Goal: Navigation & Orientation: Find specific page/section

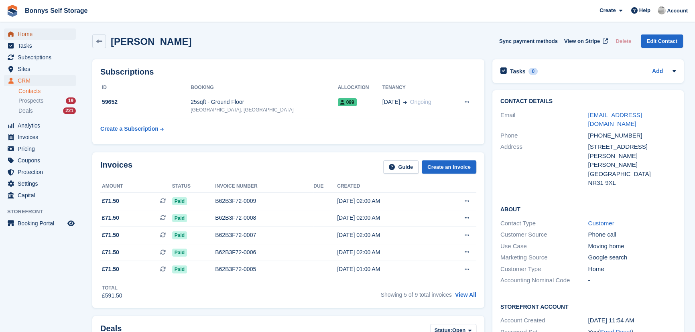
click at [37, 35] on span "Home" at bounding box center [42, 33] width 48 height 11
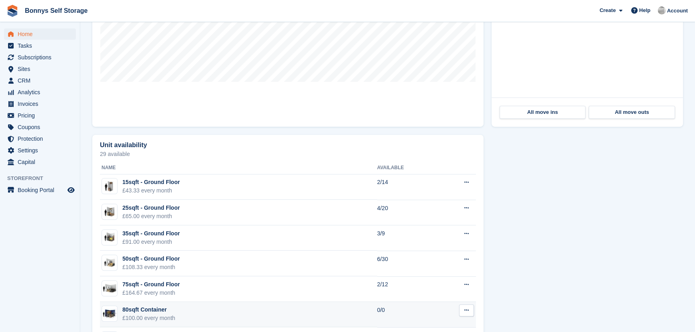
scroll to position [474, 0]
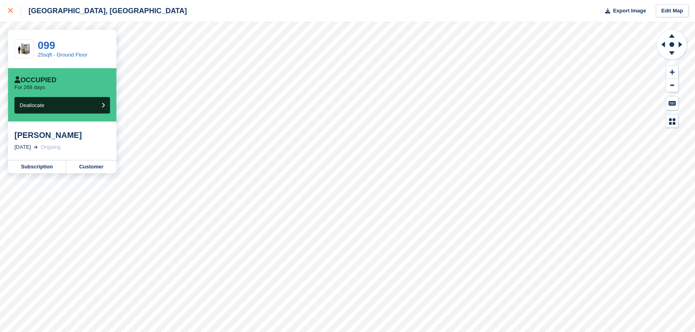
click at [8, 7] on div at bounding box center [14, 11] width 13 height 10
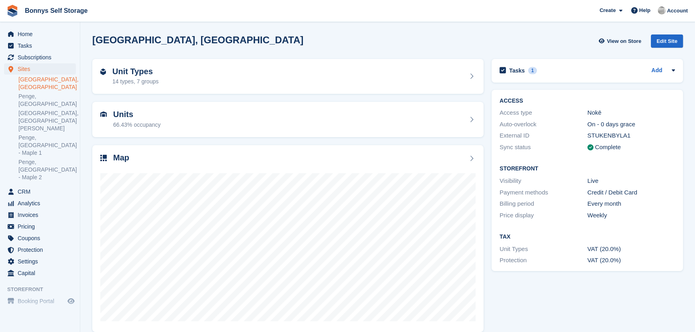
click at [260, 38] on div "[GEOGRAPHIC_DATA], [GEOGRAPHIC_DATA] View on Store Edit Site" at bounding box center [387, 40] width 590 height 13
click at [444, 41] on div "[GEOGRAPHIC_DATA], [GEOGRAPHIC_DATA] View on Store Edit Site" at bounding box center [387, 40] width 590 height 13
